Goal: Information Seeking & Learning: Find specific fact

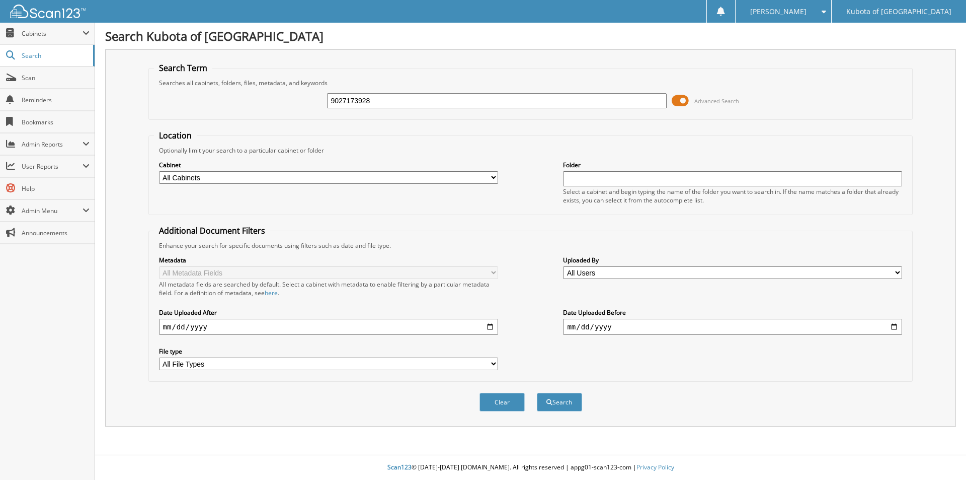
type input "9027173928"
click at [537, 392] on button "Search" at bounding box center [559, 401] width 45 height 19
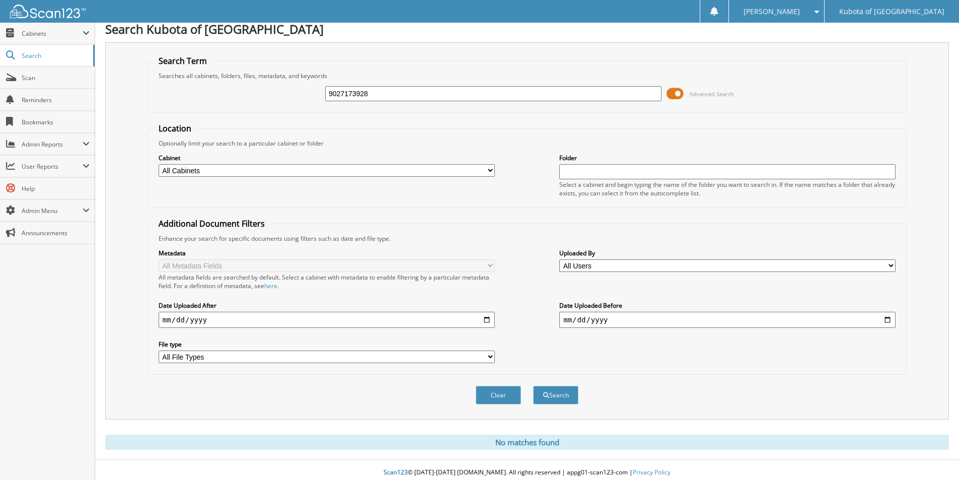
scroll to position [13, 0]
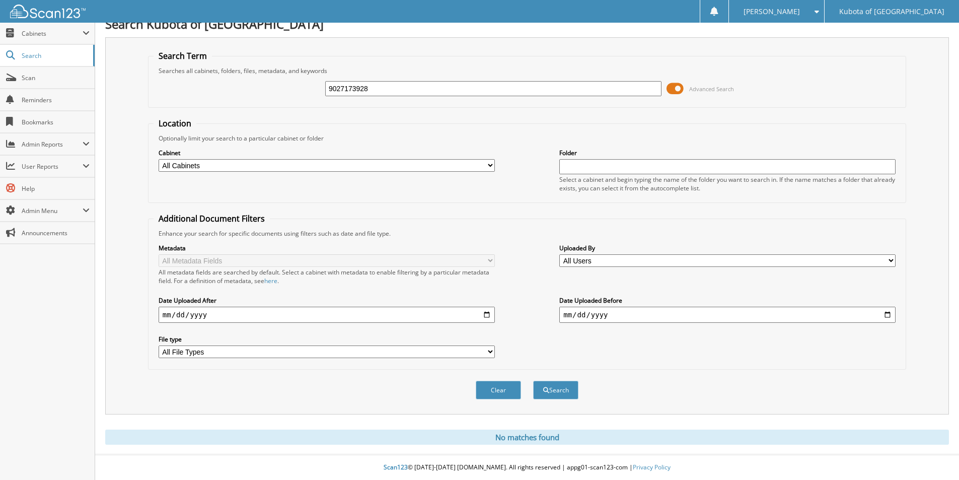
drag, startPoint x: 380, startPoint y: 90, endPoint x: 151, endPoint y: 83, distance: 229.6
click at [157, 84] on div "9027173928 Advanced Search" at bounding box center [526, 88] width 747 height 27
type input "WHF19NC"
click at [533, 380] on button "Search" at bounding box center [555, 389] width 45 height 19
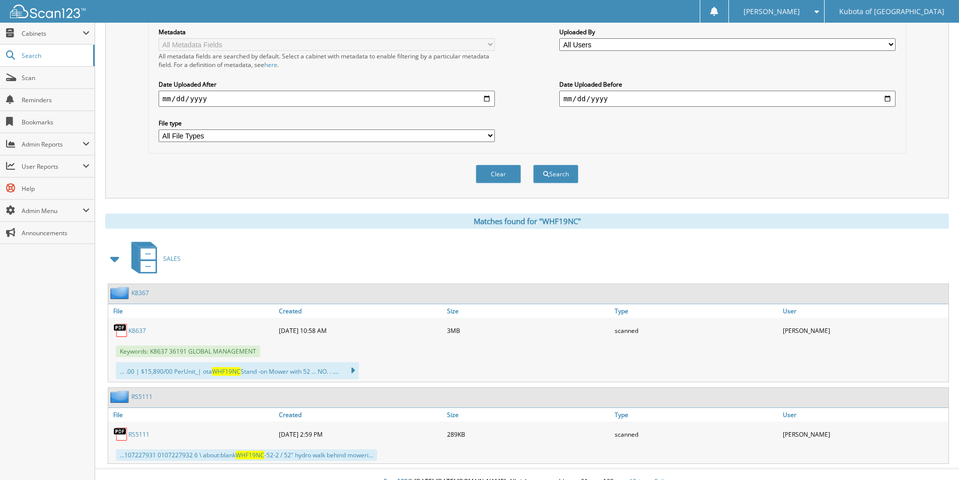
scroll to position [243, 0]
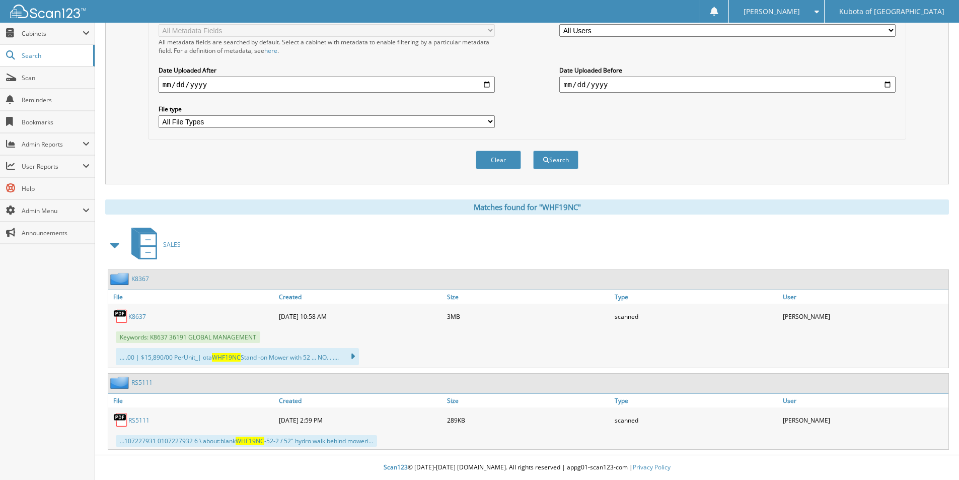
click at [179, 338] on span "Keywords: K8637 36191 GLOBAL MANAGEMENT" at bounding box center [188, 337] width 144 height 12
click at [135, 316] on link "K8637" at bounding box center [137, 316] width 18 height 9
